Goal: Navigation & Orientation: Find specific page/section

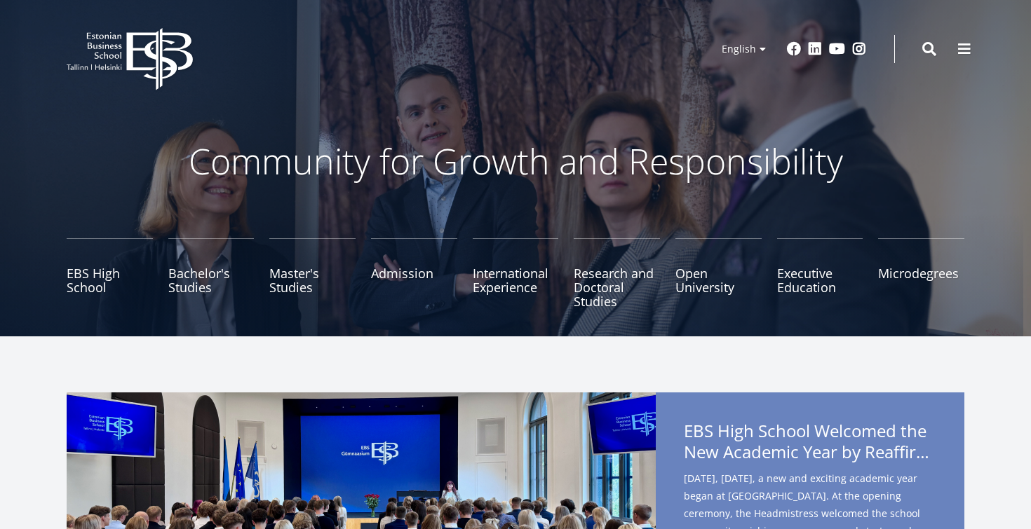
click at [990, 48] on div "EBS Logo Created with Sketch. Kasutaja konto menüü Log in Estonian Estonian Eng…" at bounding box center [515, 49] width 1009 height 42
click at [967, 48] on span at bounding box center [964, 48] width 14 height 14
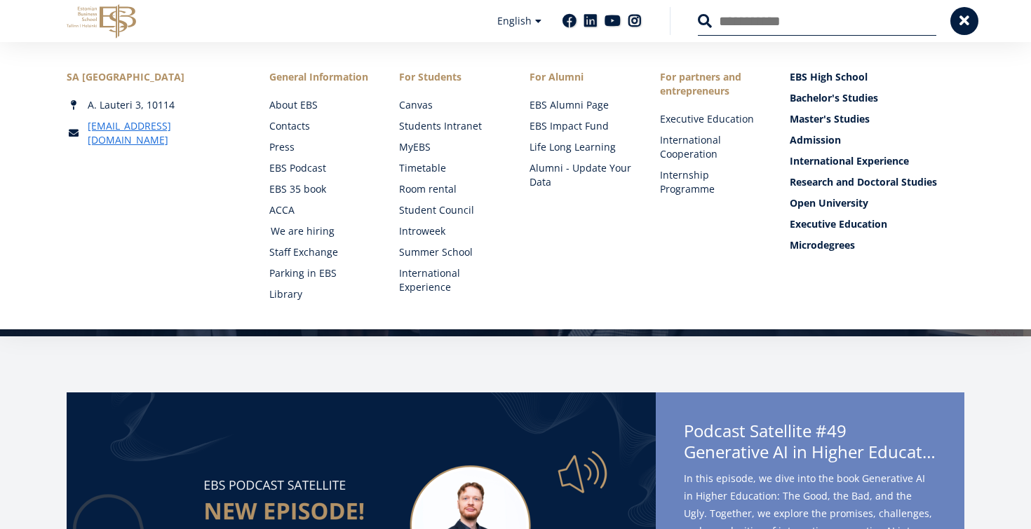
click at [327, 235] on link "We are hiring" at bounding box center [322, 231] width 102 height 14
click at [551, 103] on link "EBS Alumni Page" at bounding box center [582, 105] width 102 height 14
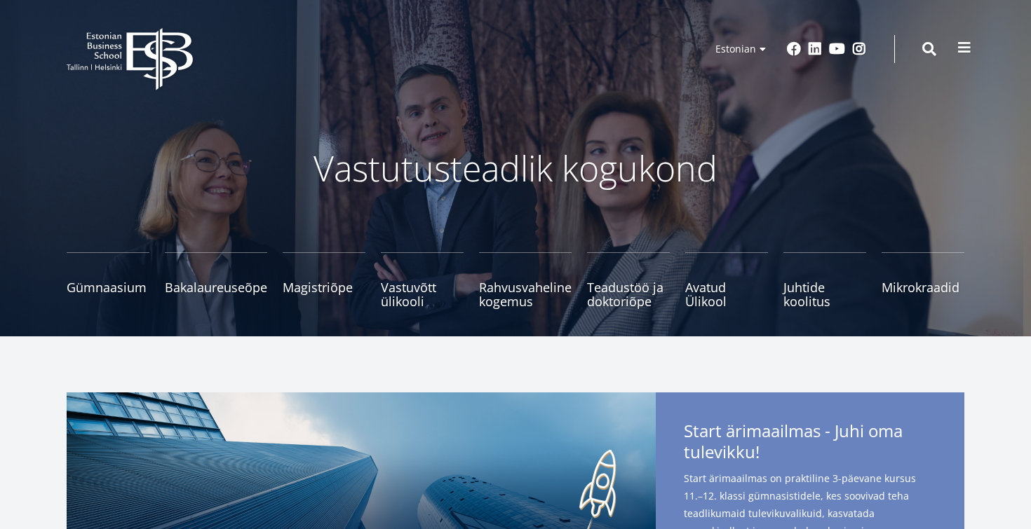
click at [959, 53] on span at bounding box center [964, 48] width 14 height 14
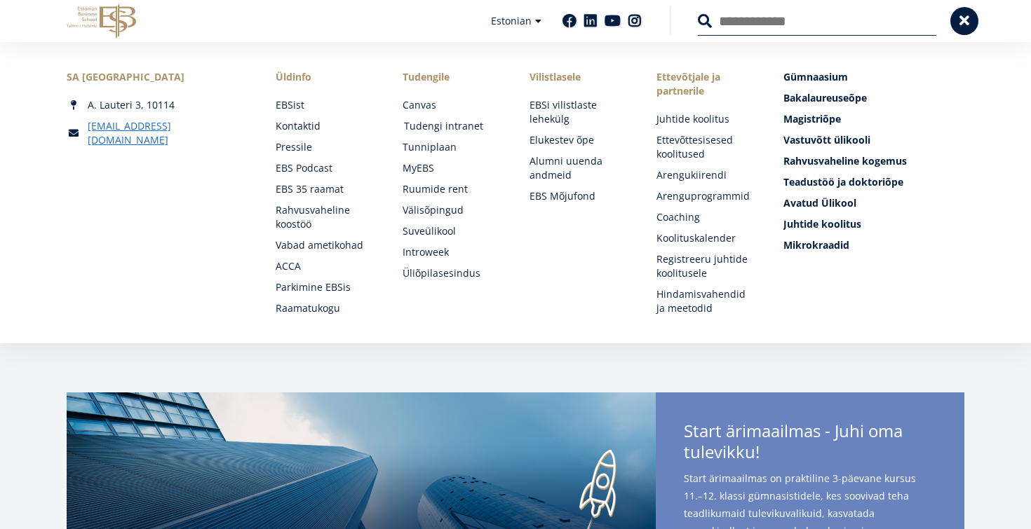
click at [443, 130] on link "Tudengi intranet" at bounding box center [453, 126] width 99 height 14
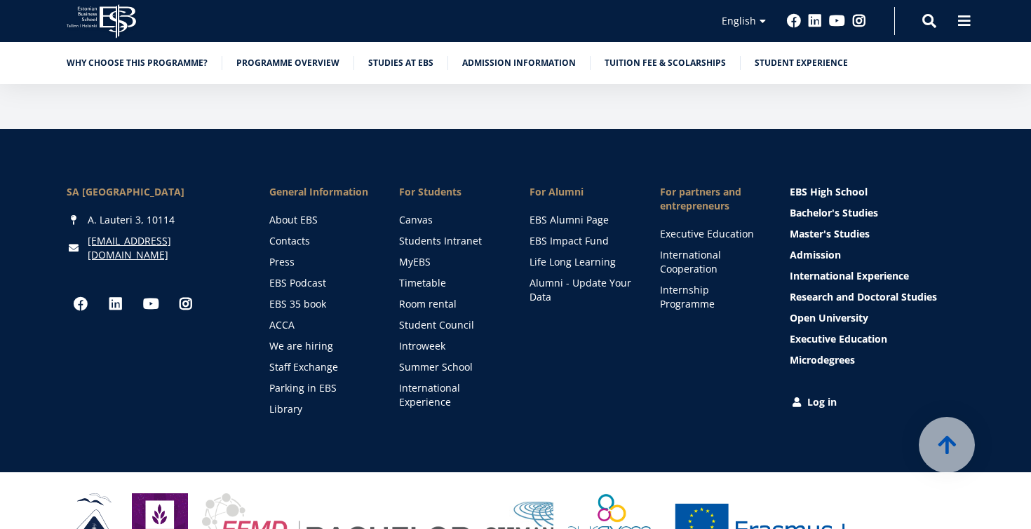
scroll to position [9144, 0]
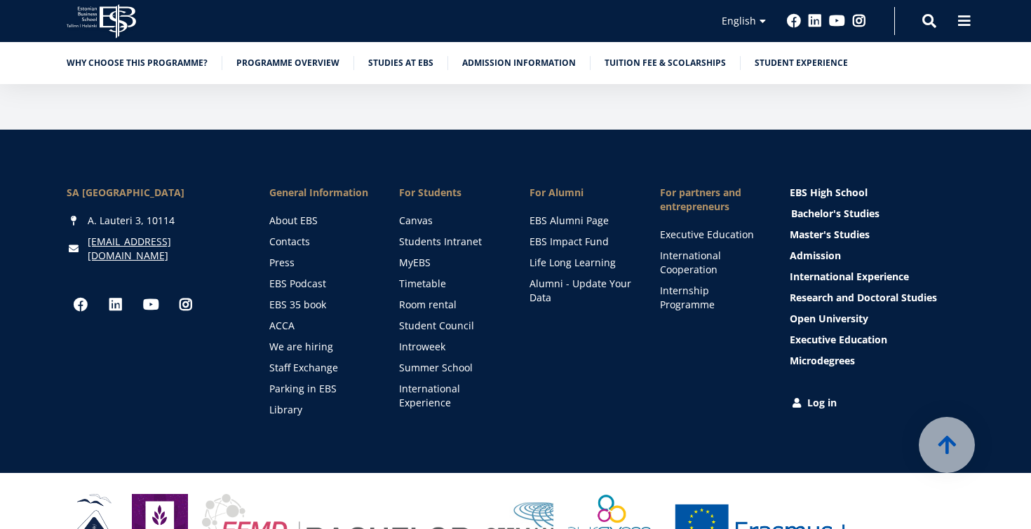
click at [809, 207] on link "Bachelor's Studies" at bounding box center [878, 214] width 175 height 14
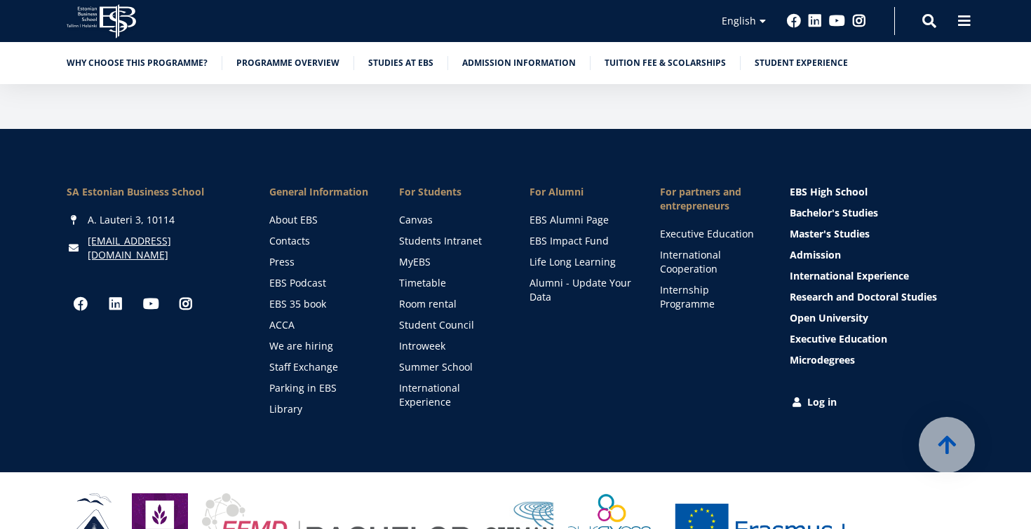
scroll to position [9144, 0]
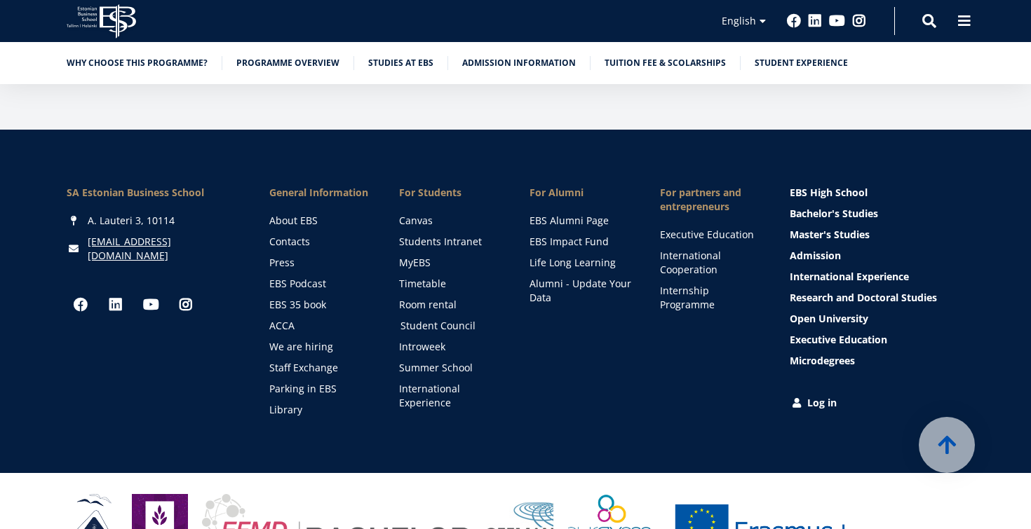
click at [441, 319] on link "Student Council" at bounding box center [451, 326] width 102 height 14
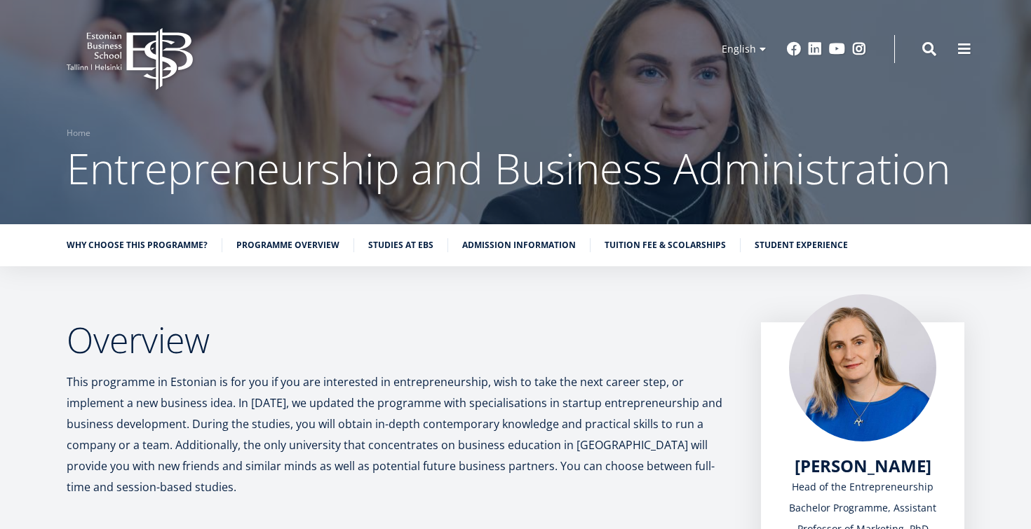
scroll to position [0, 0]
click at [967, 50] on span at bounding box center [964, 48] width 14 height 14
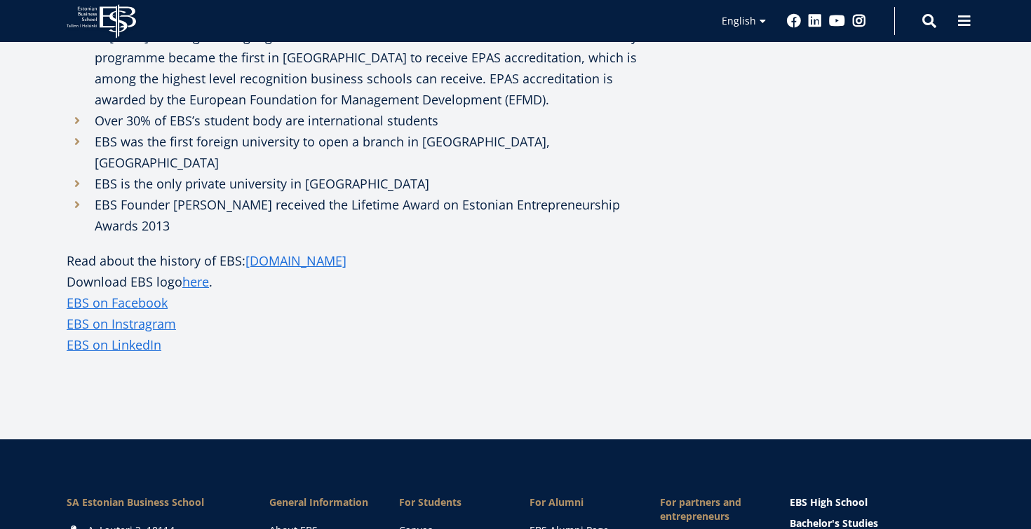
scroll to position [768, 0]
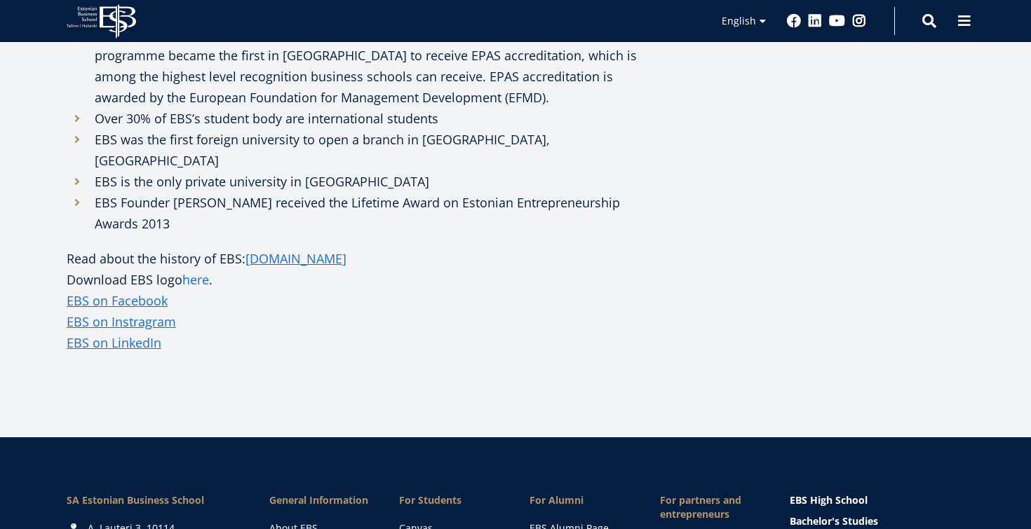
click at [197, 269] on link "here" at bounding box center [195, 279] width 27 height 21
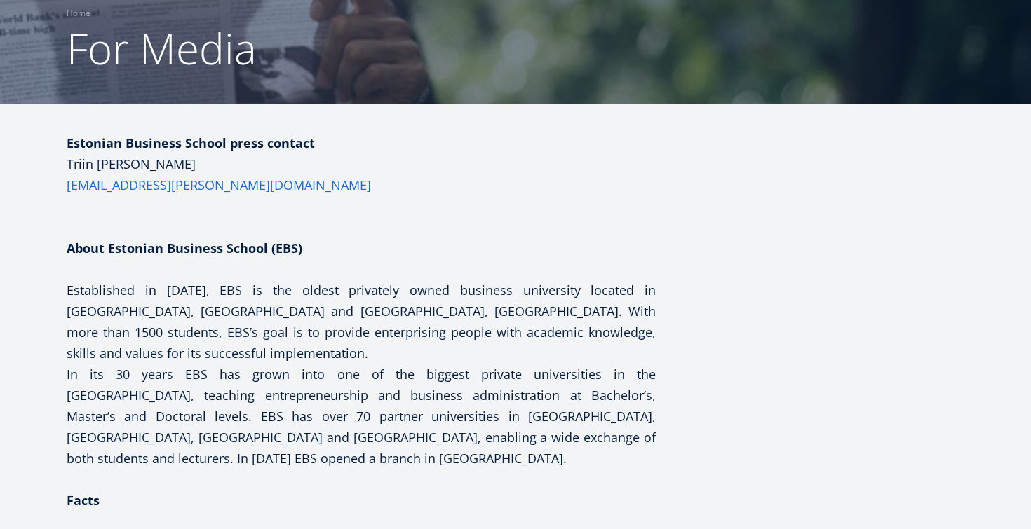
scroll to position [95, 0]
